Goal: Information Seeking & Learning: Find specific fact

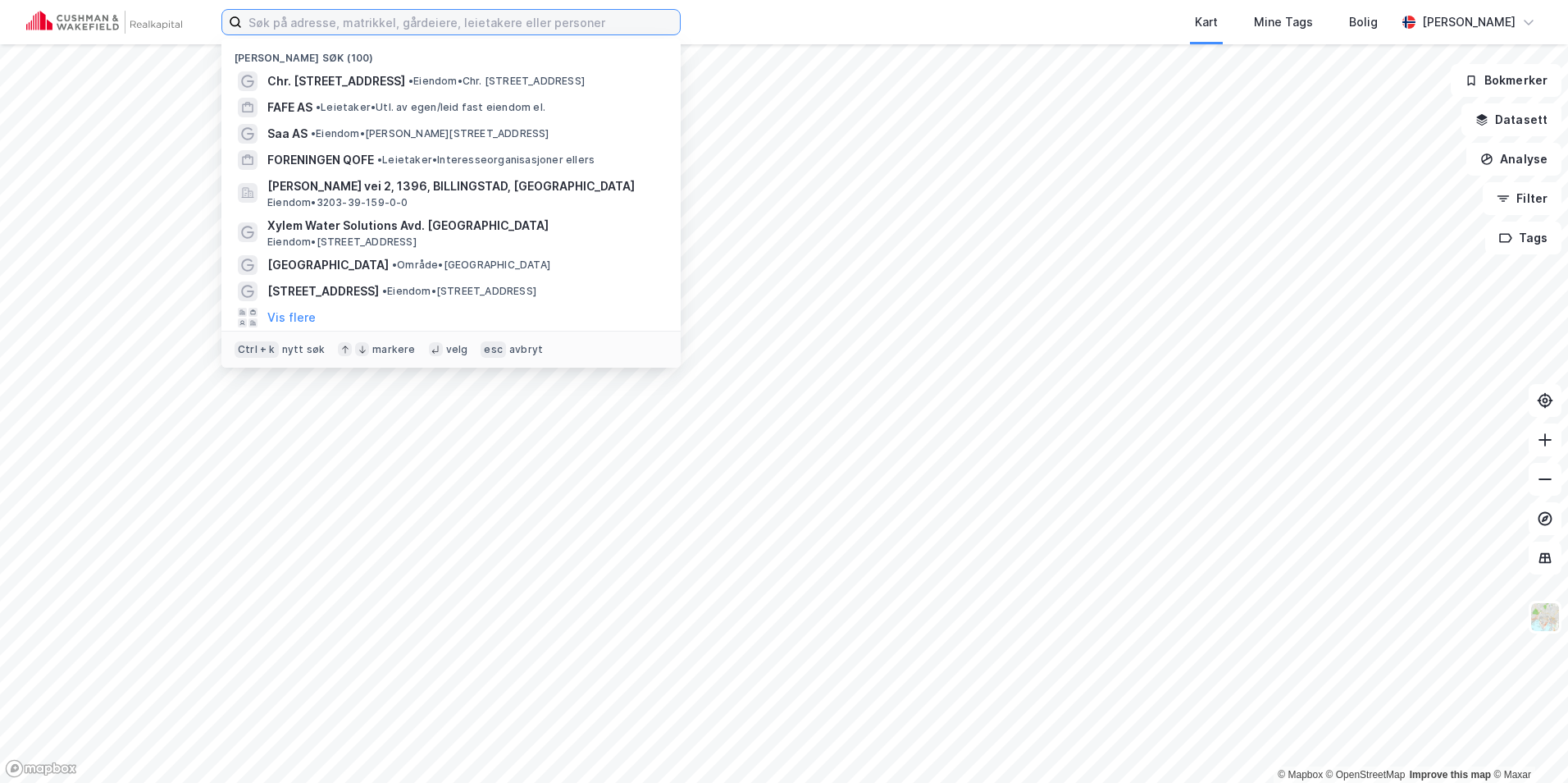
click at [307, 22] on input at bounding box center [461, 22] width 438 height 25
paste input "[STREET_ADDRESS]"
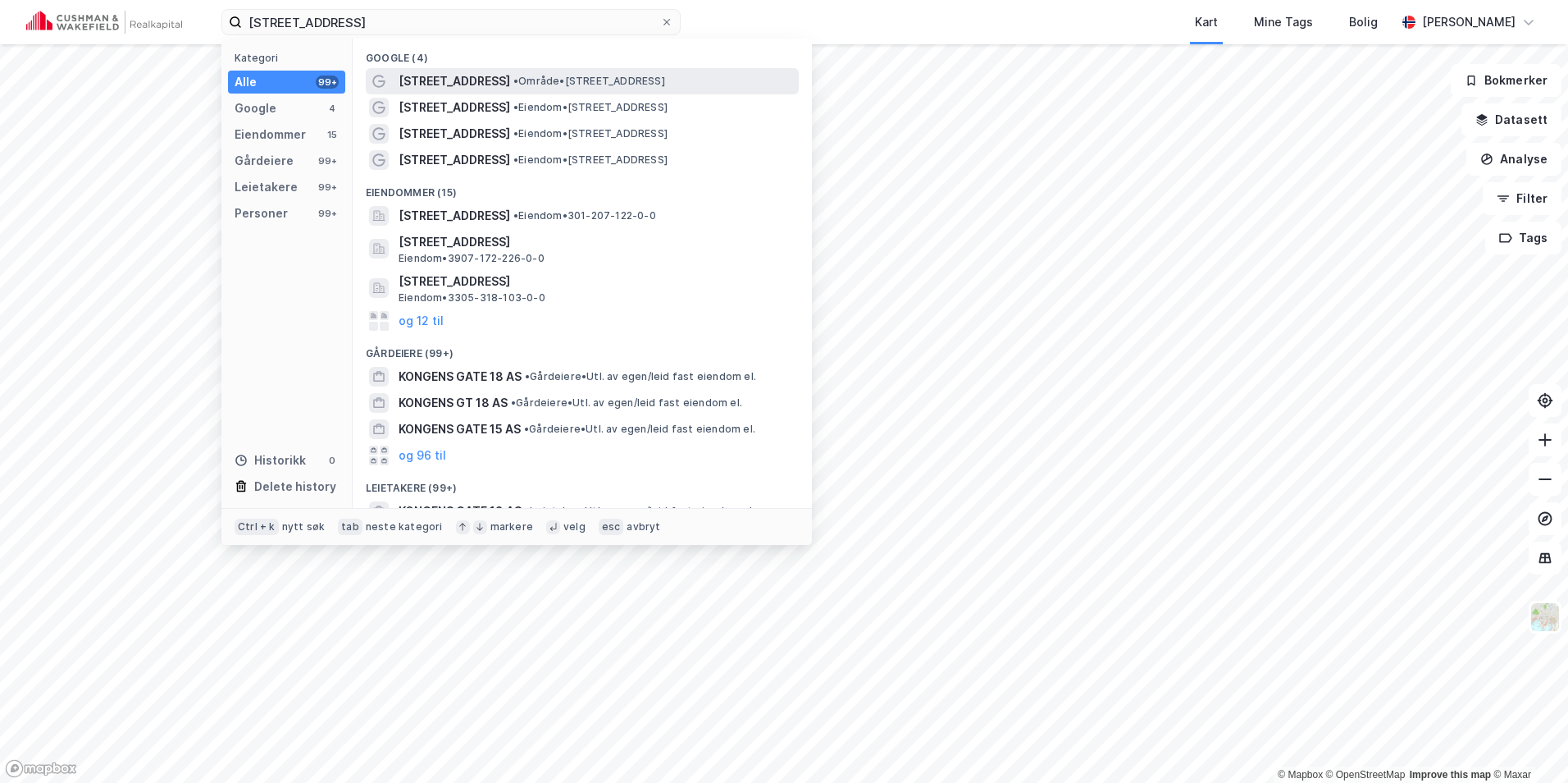
click at [521, 86] on span "• Område • [STREET_ADDRESS]" at bounding box center [590, 81] width 152 height 13
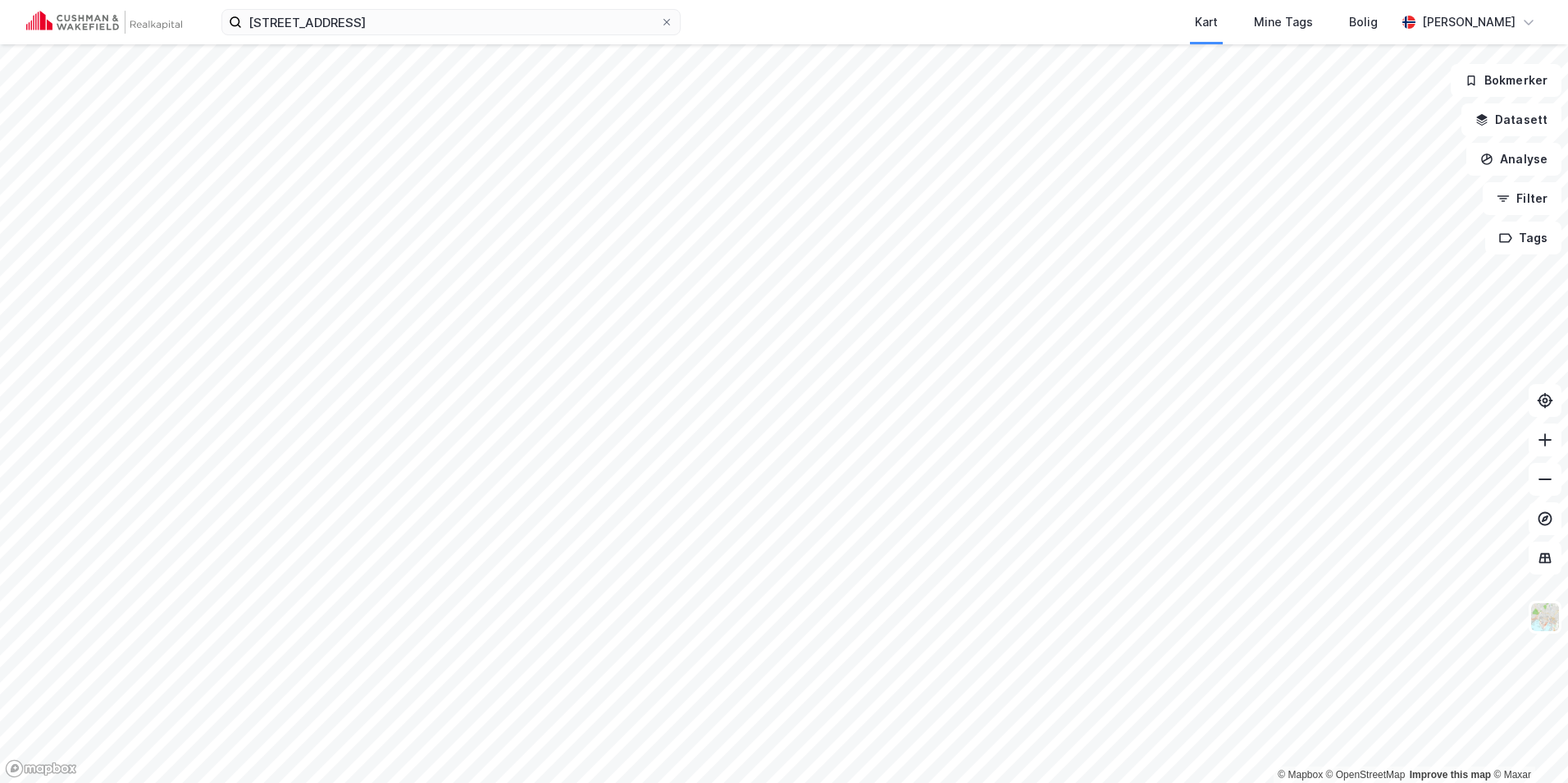
click at [378, 35] on div "[STREET_ADDRESS] Kart Mine Tags Bolig [PERSON_NAME]" at bounding box center [784, 22] width 1568 height 44
click at [376, 30] on input "[STREET_ADDRESS]" at bounding box center [451, 22] width 419 height 25
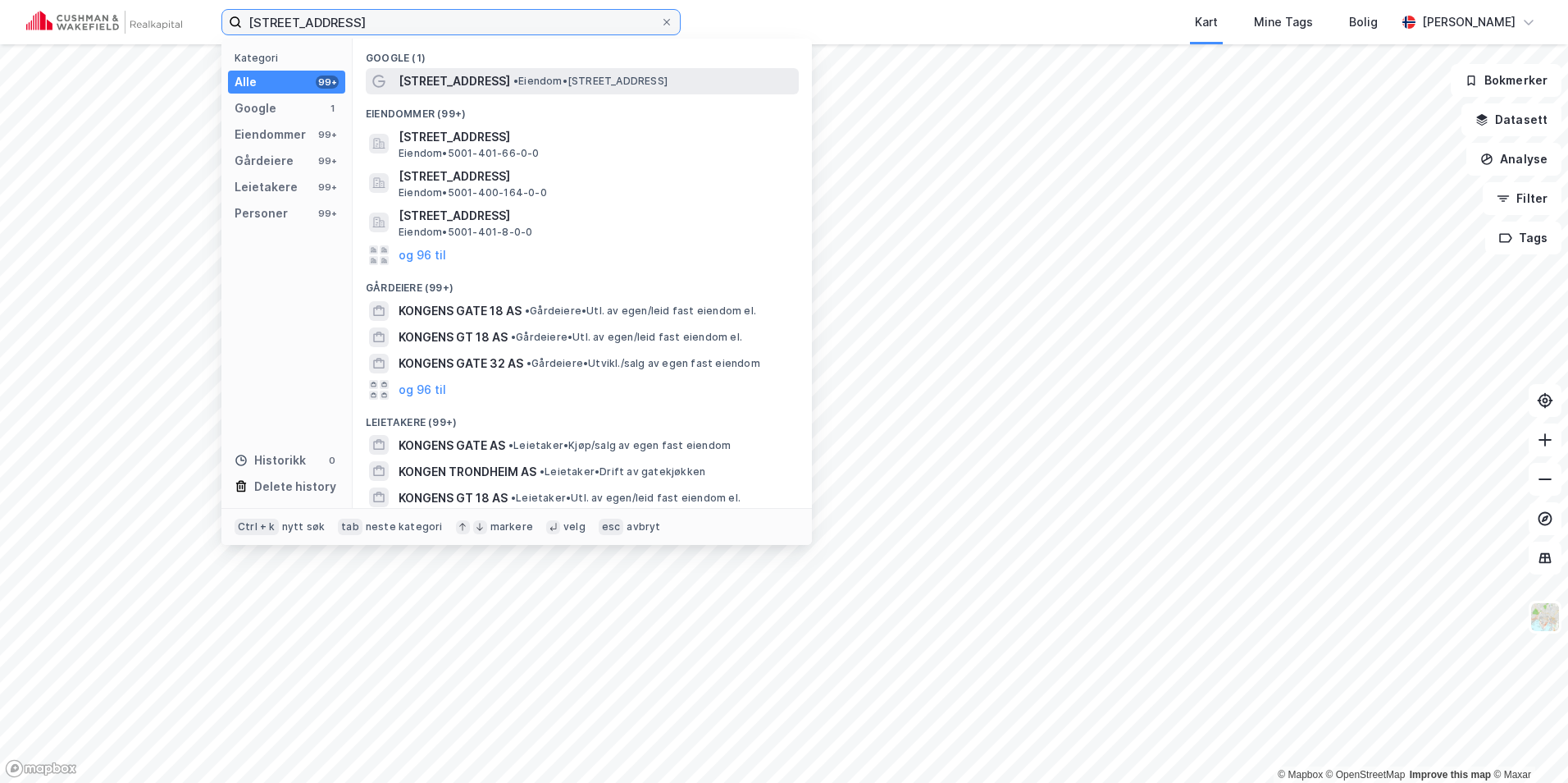
type input "[STREET_ADDRESS]"
click at [552, 80] on span "• Eiendom • [STREET_ADDRESS]" at bounding box center [591, 81] width 154 height 13
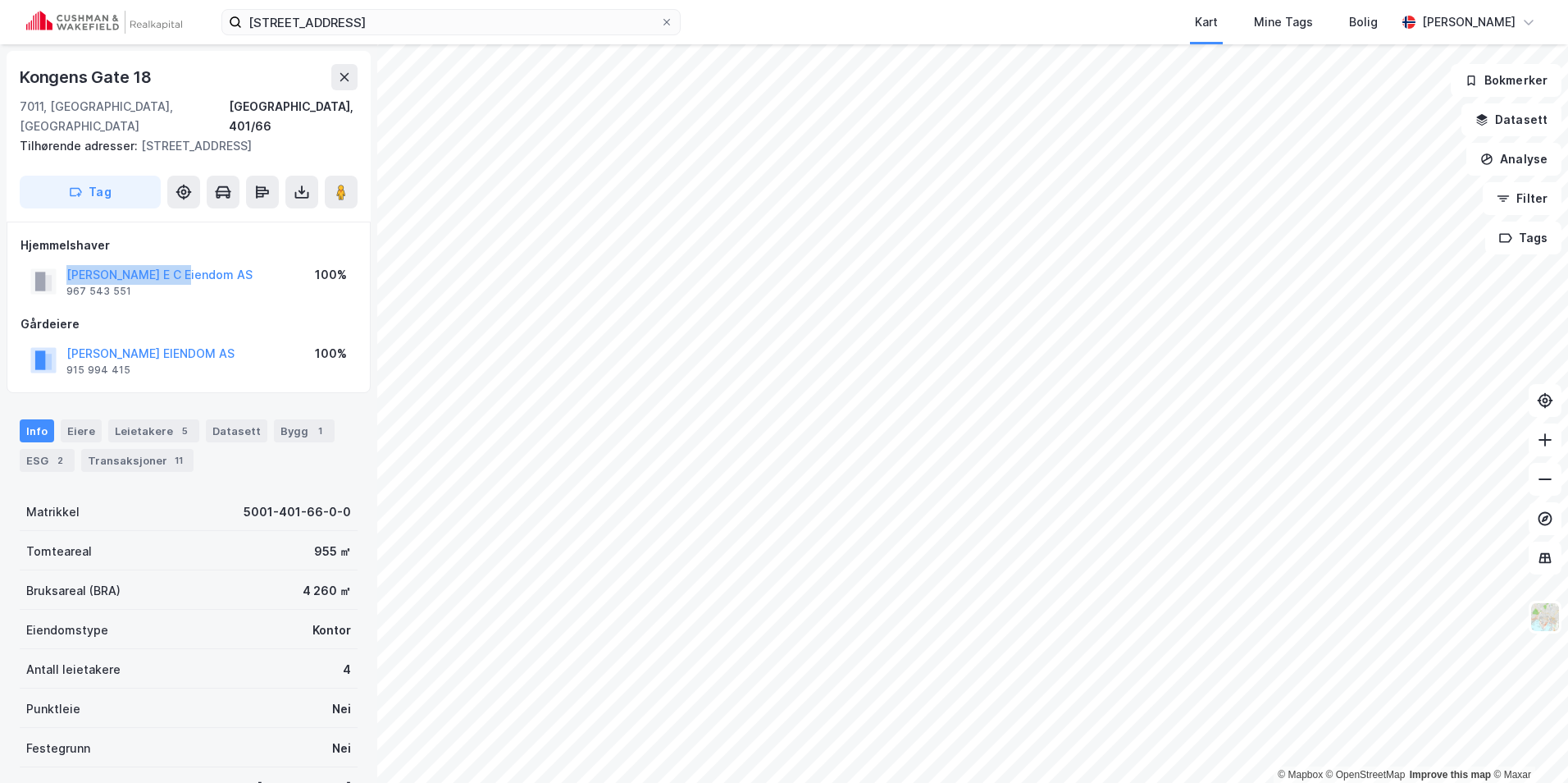
drag, startPoint x: 187, startPoint y: 255, endPoint x: 62, endPoint y: 254, distance: 125.0
click at [62, 262] on div "[PERSON_NAME] E C Eiendom AS 967 543 551 100%" at bounding box center [189, 281] width 337 height 39
copy button "[PERSON_NAME] E C Eiendom AS"
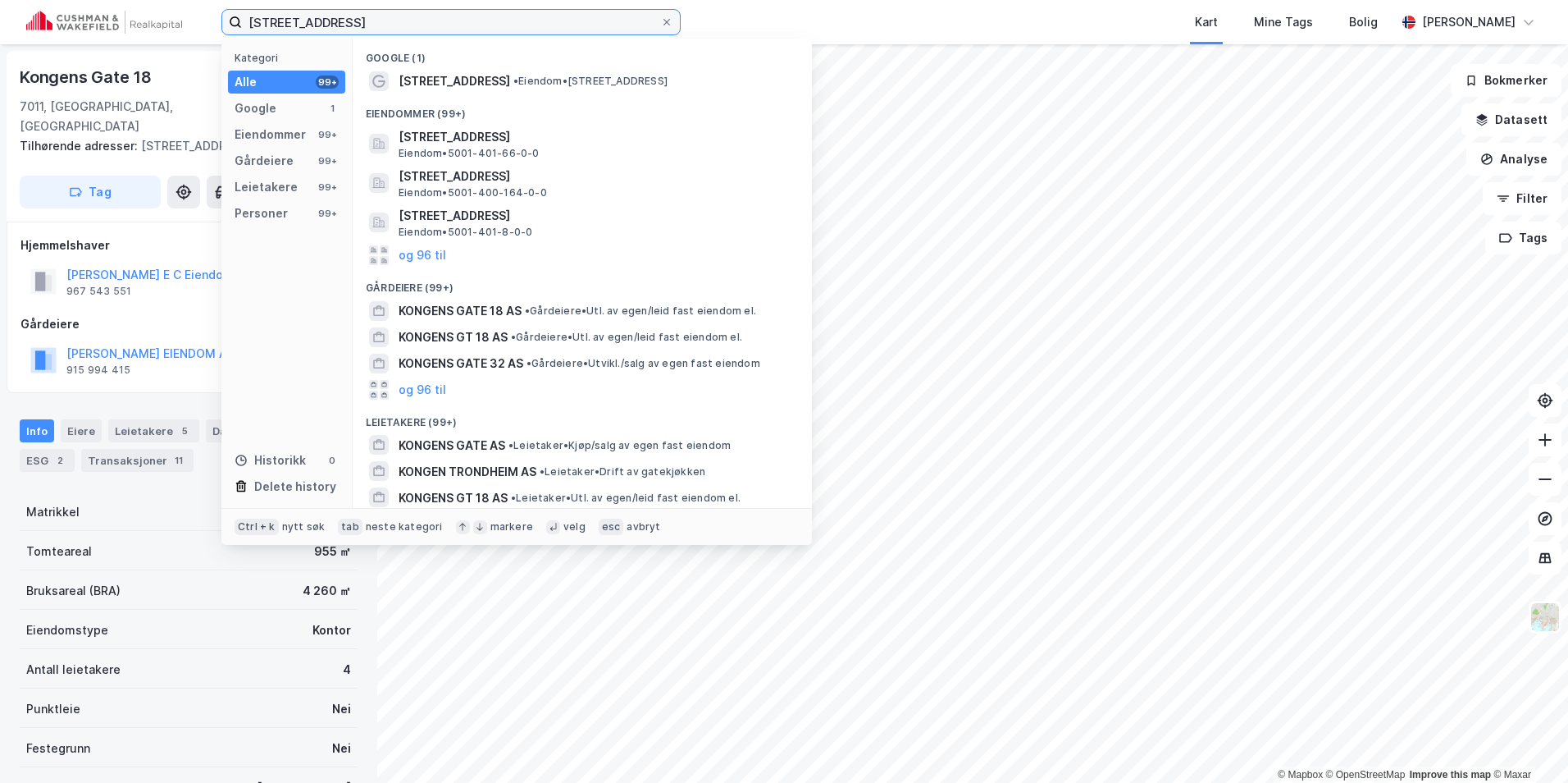
drag, startPoint x: 392, startPoint y: 26, endPoint x: 197, endPoint y: 27, distance: 195.0
click at [200, 29] on div "[STREET_ADDRESS] trondheim Kategori Alle 99+ Google 1 Eiendommer 99+ Gårdeiere …" at bounding box center [784, 22] width 1568 height 44
